Goal: Transaction & Acquisition: Purchase product/service

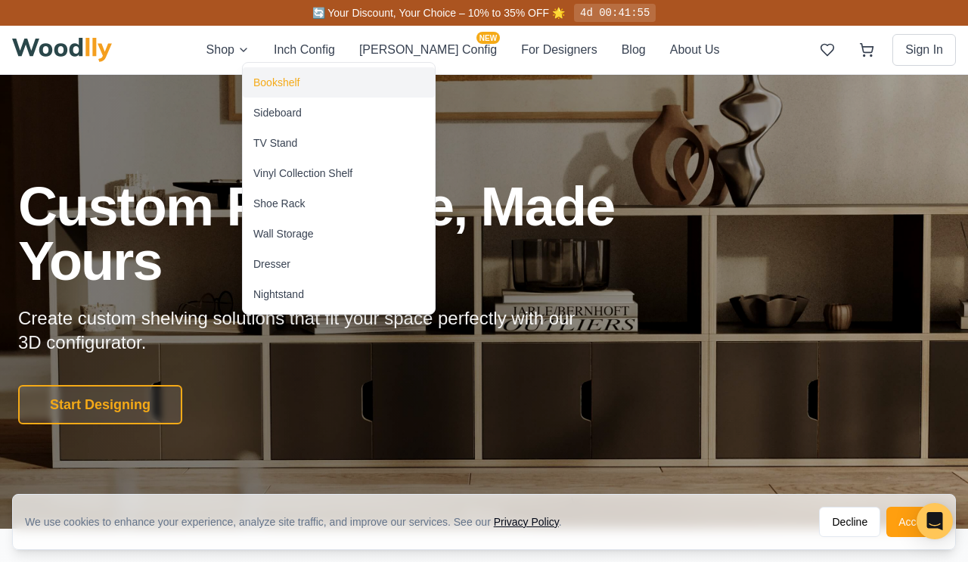
click at [275, 84] on div "Bookshelf" at bounding box center [276, 82] width 46 height 15
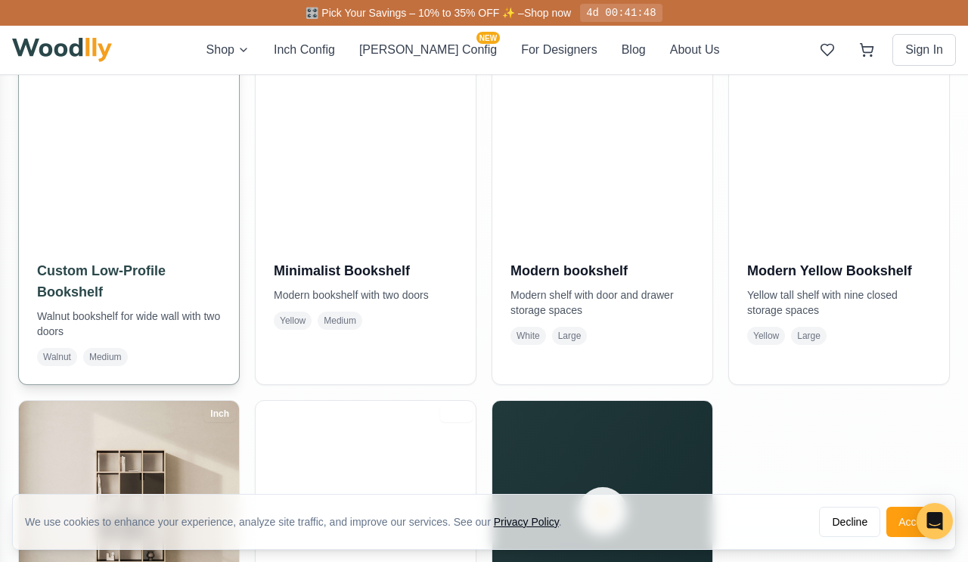
scroll to position [793, 0]
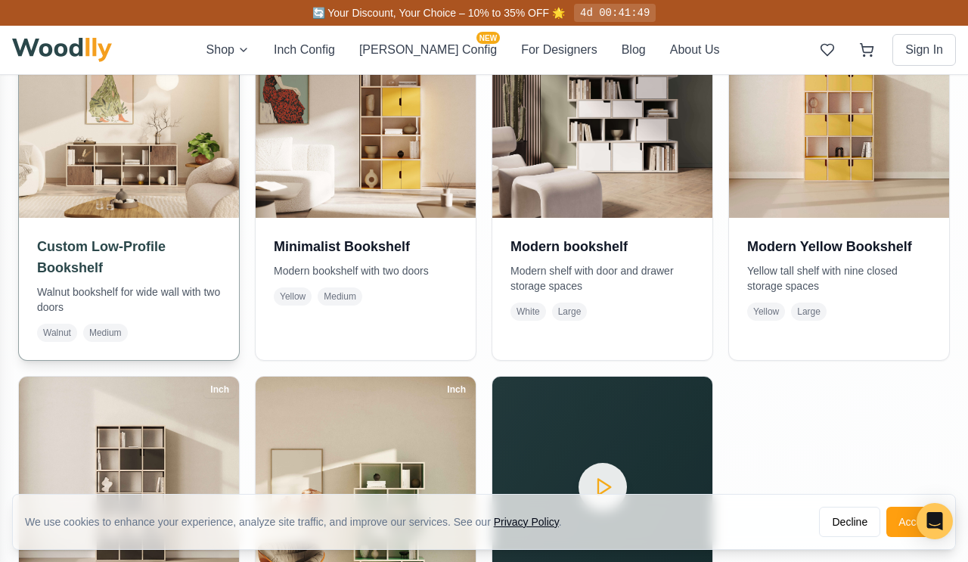
click at [108, 180] on img at bounding box center [129, 107] width 231 height 231
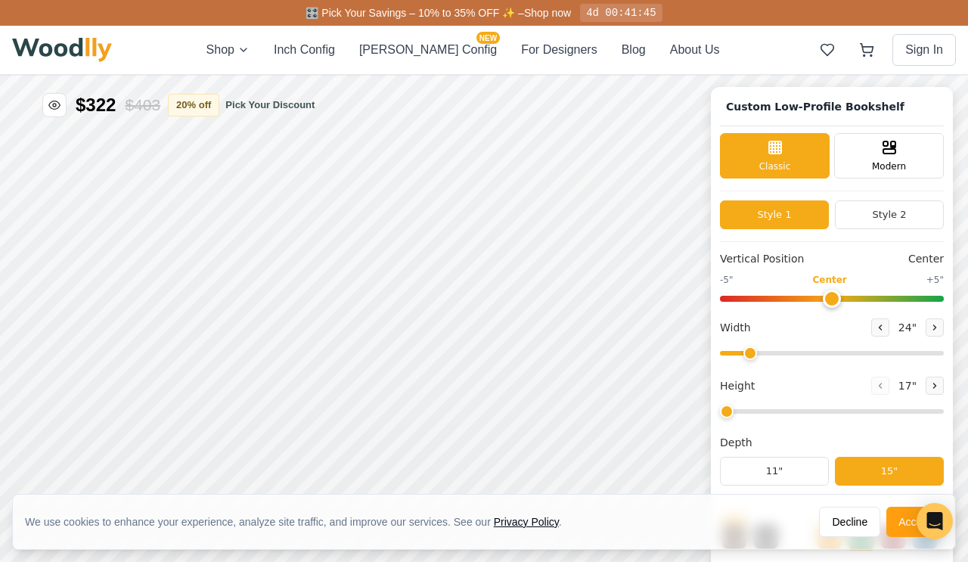
type input "68"
type input "2"
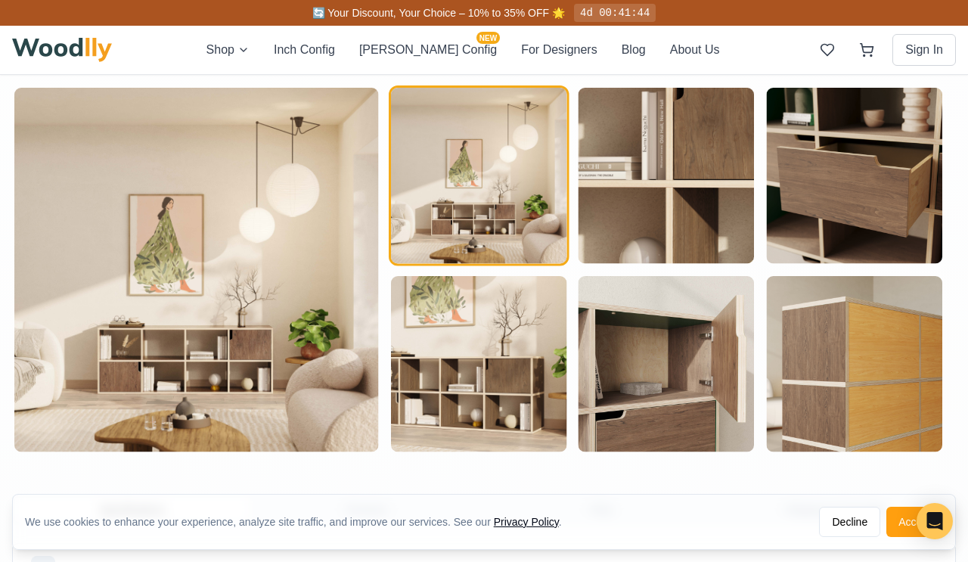
scroll to position [814, 0]
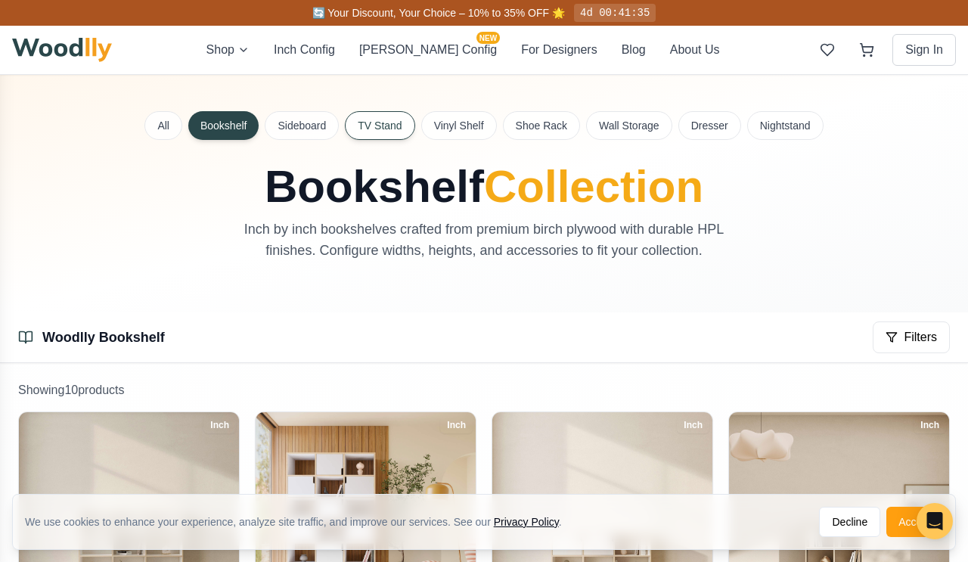
click at [368, 127] on button "TV Stand" at bounding box center [380, 125] width 70 height 29
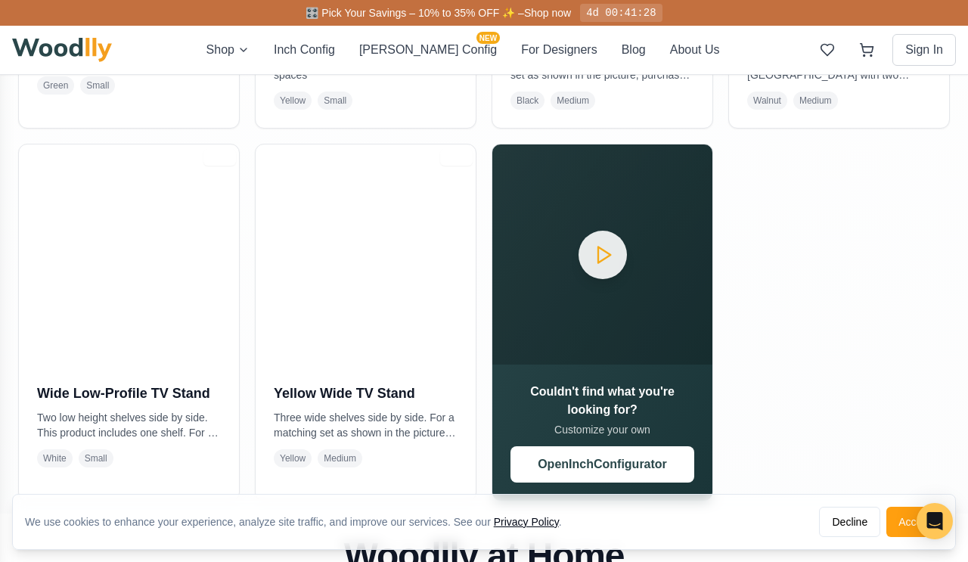
scroll to position [654, 0]
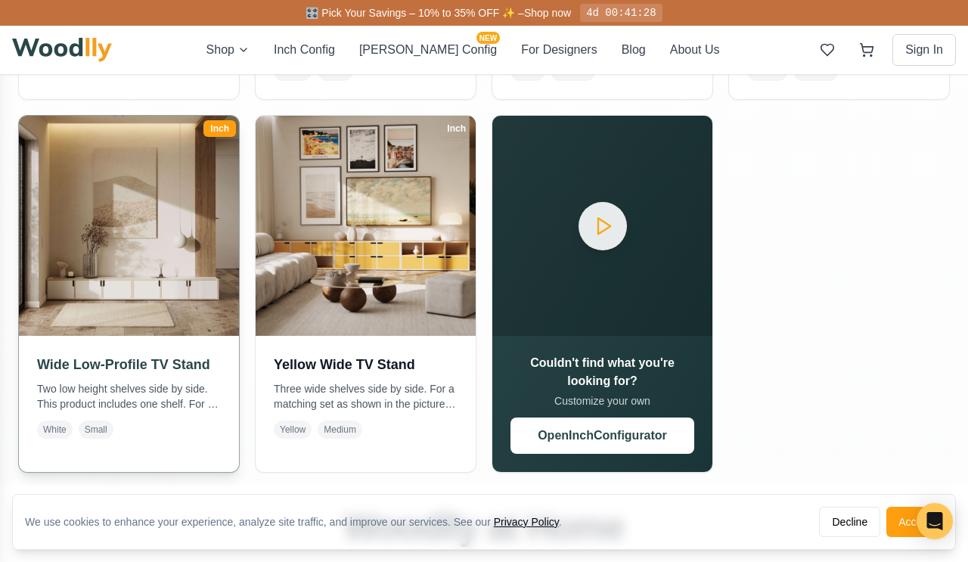
click at [153, 241] on img at bounding box center [129, 225] width 231 height 231
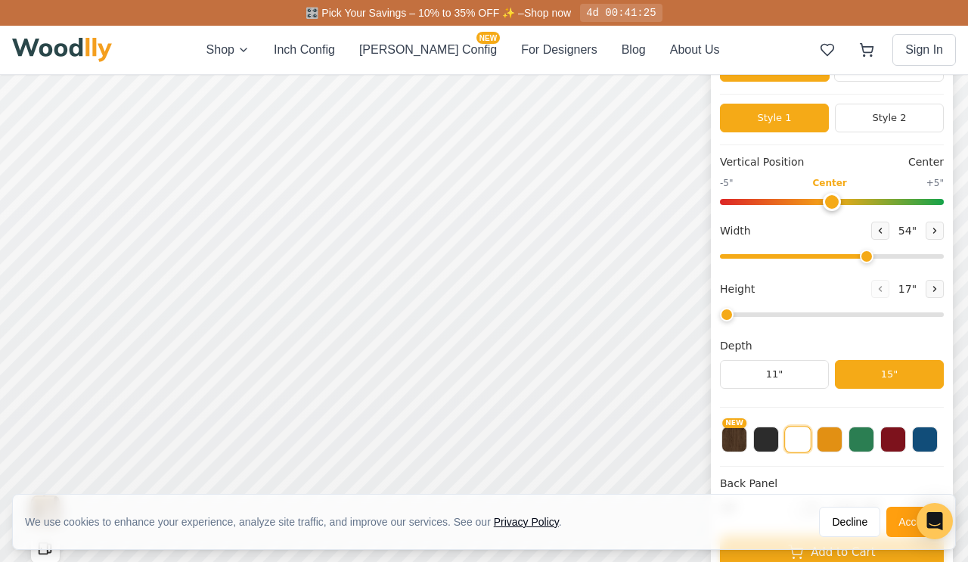
scroll to position [101, 0]
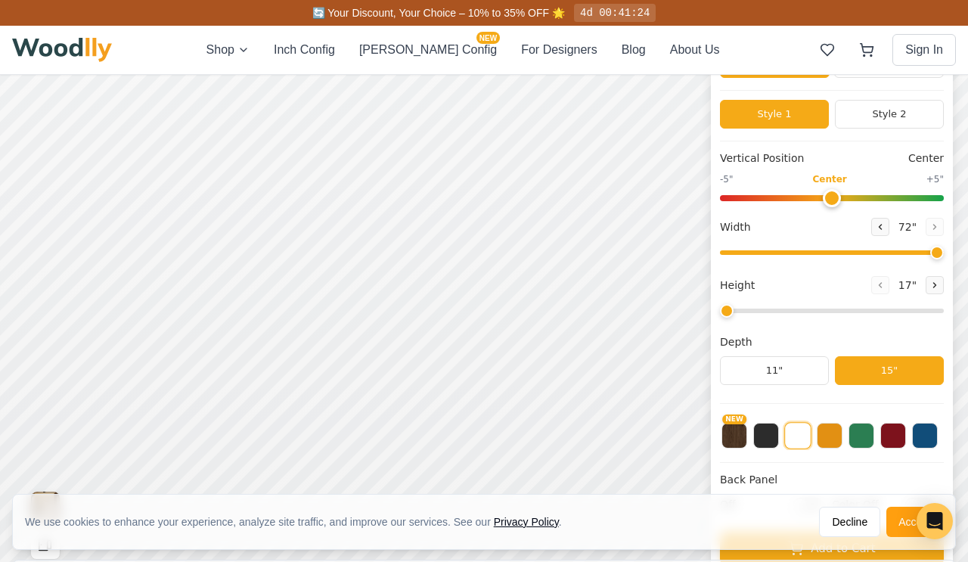
drag, startPoint x: 862, startPoint y: 249, endPoint x: 953, endPoint y: 255, distance: 91.0
type input "72"
click at [944, 255] on input "range" at bounding box center [832, 252] width 224 height 5
click at [883, 127] on button "Style 2" at bounding box center [889, 114] width 109 height 29
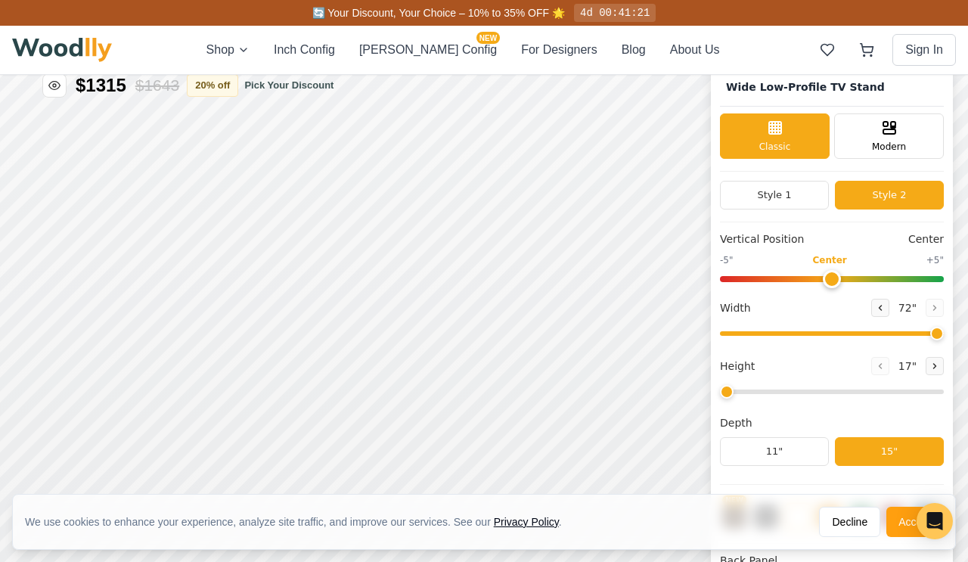
scroll to position [0, 0]
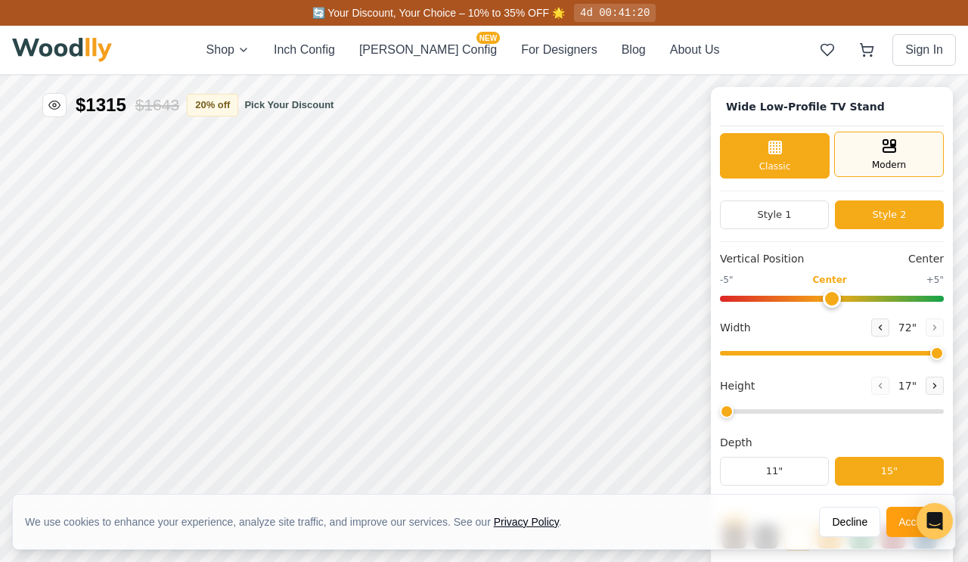
click at [883, 169] on span "Modern" at bounding box center [889, 165] width 34 height 14
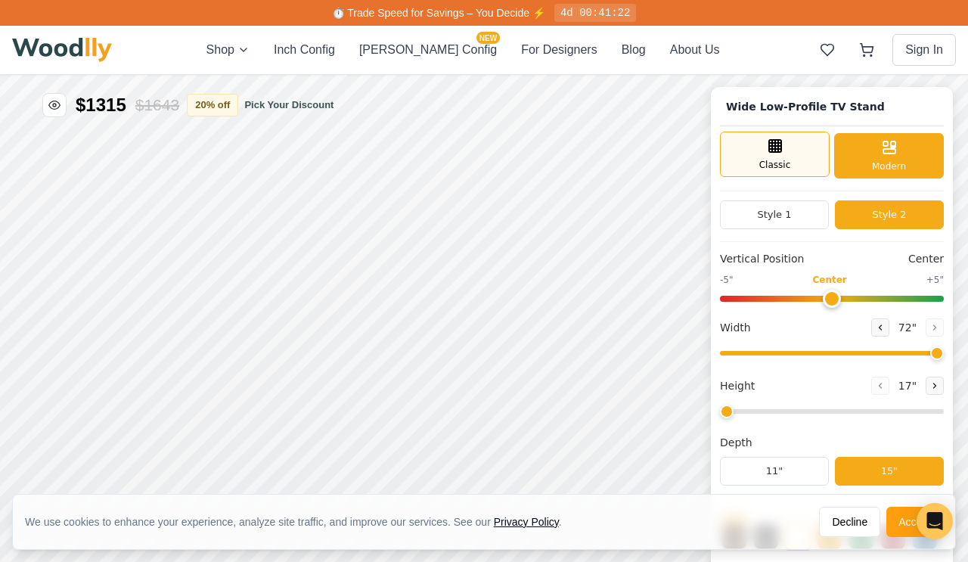
click at [776, 154] on icon at bounding box center [775, 146] width 18 height 18
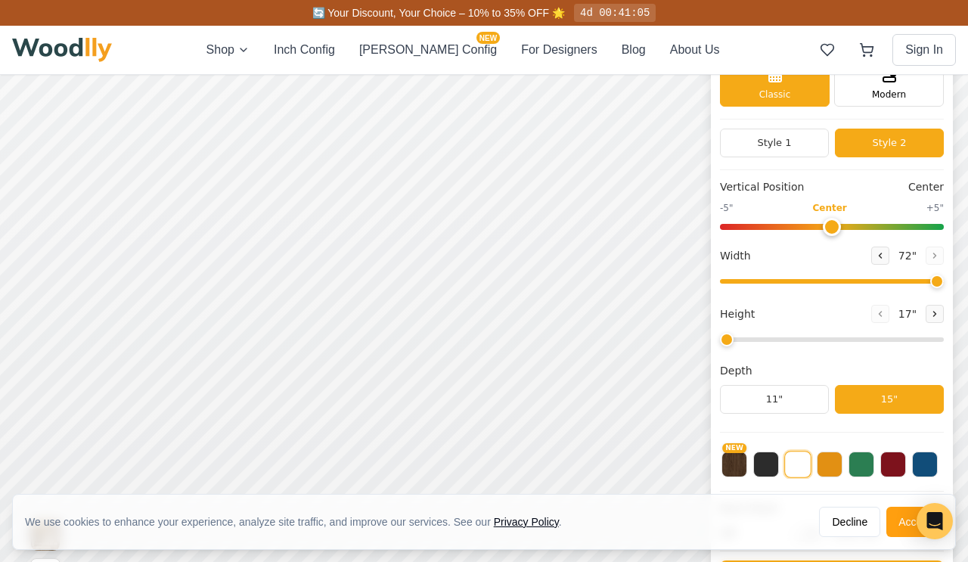
scroll to position [163, 0]
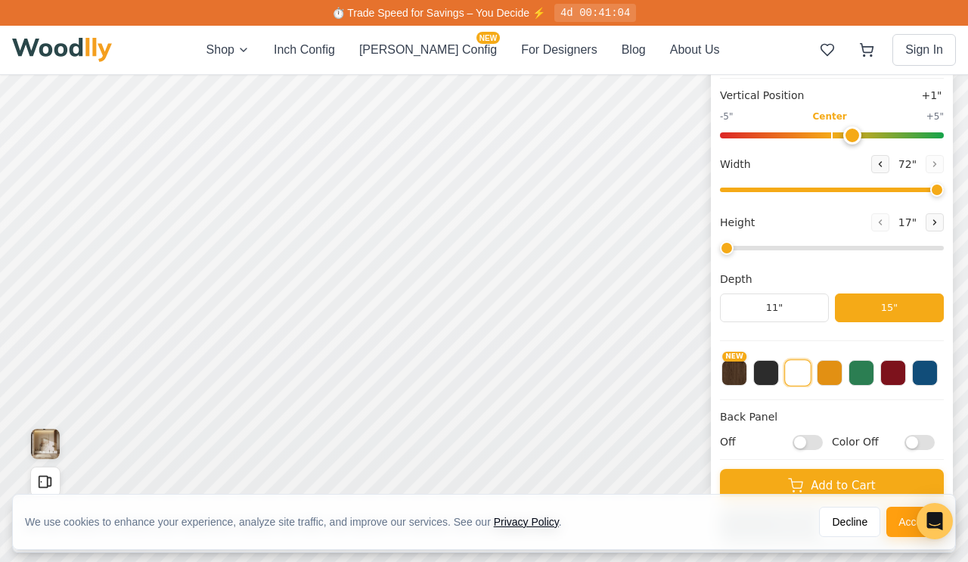
type input "0"
click at [826, 135] on input "range" at bounding box center [832, 135] width 224 height 6
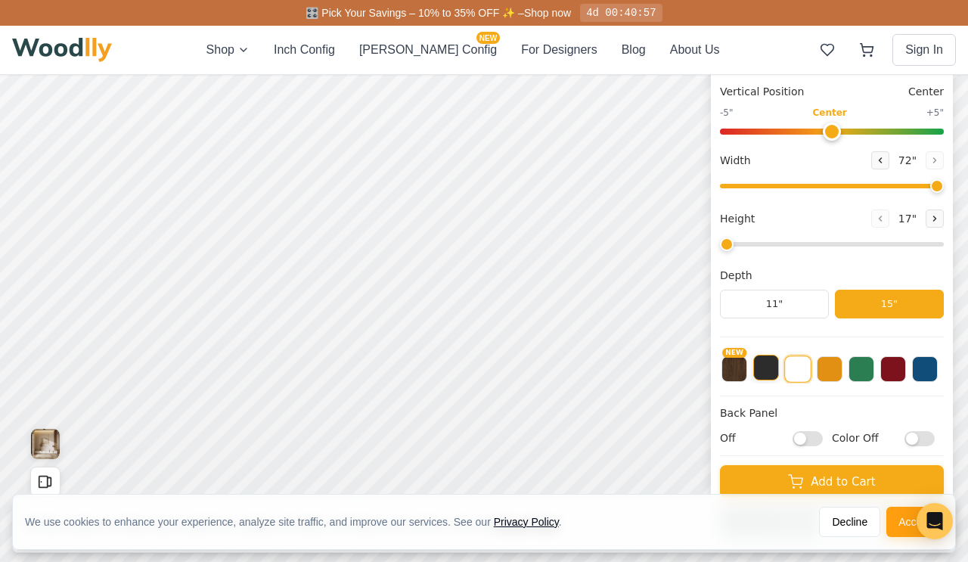
click at [777, 371] on button at bounding box center [766, 368] width 26 height 26
click at [864, 373] on button at bounding box center [862, 368] width 26 height 26
